Goal: Information Seeking & Learning: Learn about a topic

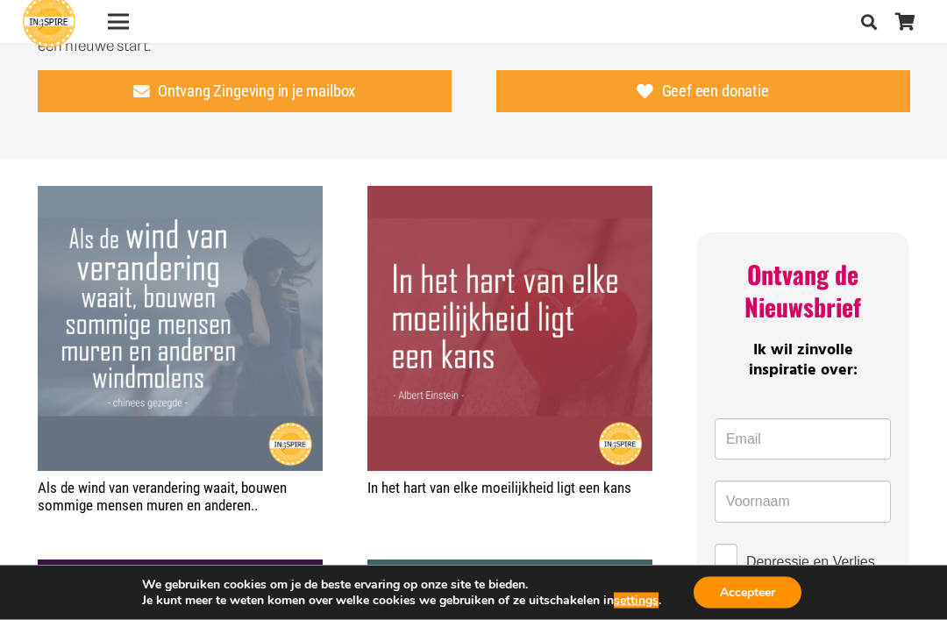
scroll to position [599, 0]
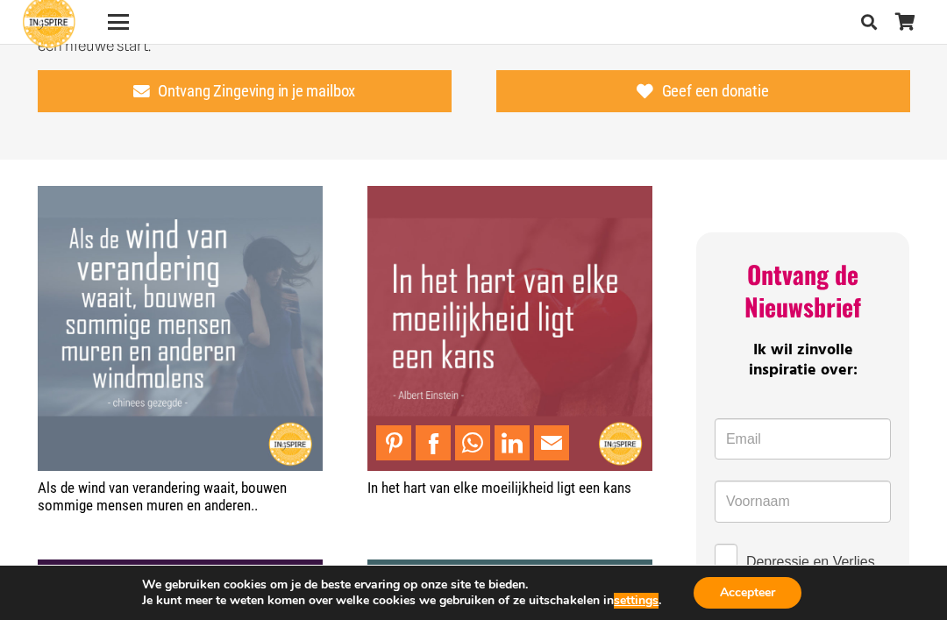
click at [575, 358] on img "In het hart van elke moeilijkheid ligt een kans" at bounding box center [509, 328] width 285 height 285
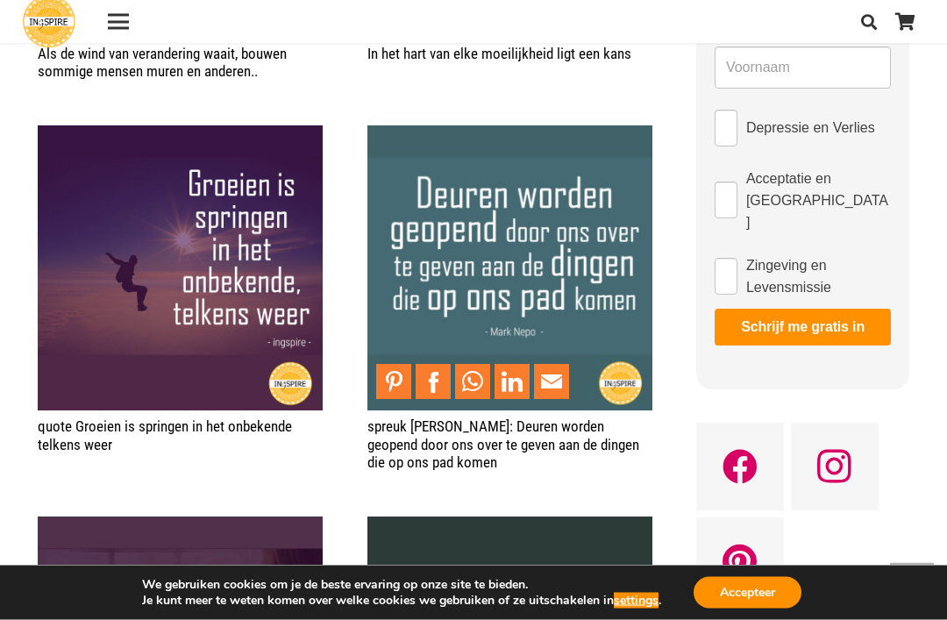
scroll to position [1033, 0]
click at [590, 267] on img "spreuk Mark Nepo: Deuren worden geopend door ons over te geven aan de dingen di…" at bounding box center [509, 267] width 285 height 285
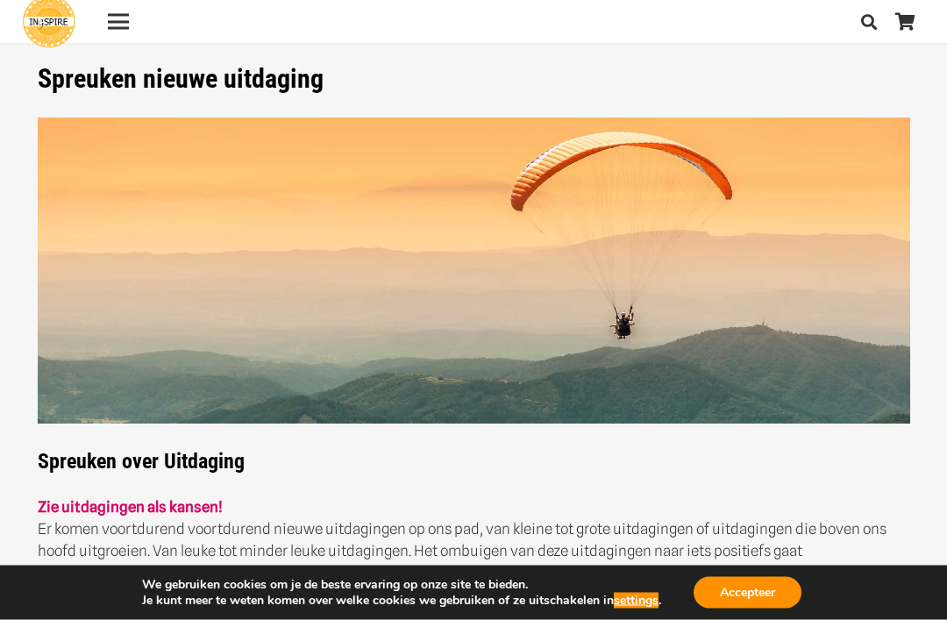
scroll to position [21, 0]
